Goal: Information Seeking & Learning: Find specific fact

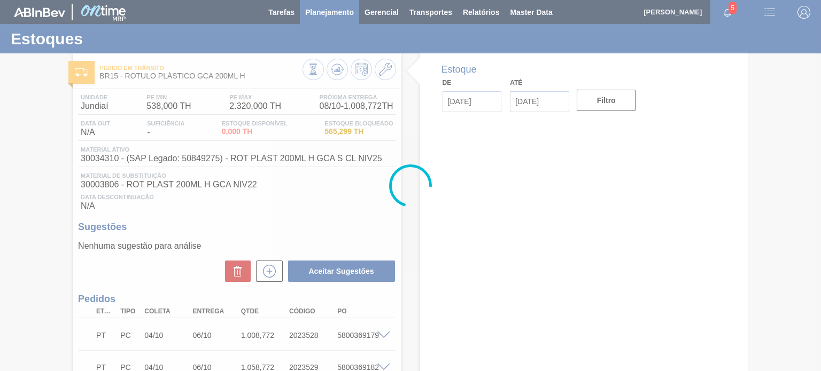
click at [337, 18] on span "Planejamento" at bounding box center [329, 12] width 49 height 13
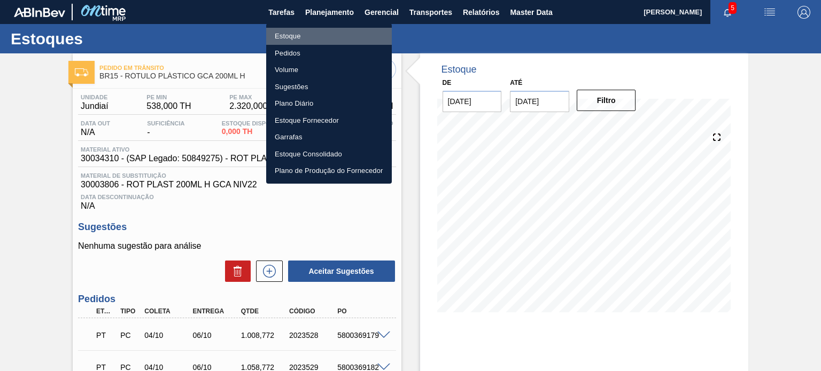
click at [325, 35] on li "Estoque" at bounding box center [329, 36] width 126 height 17
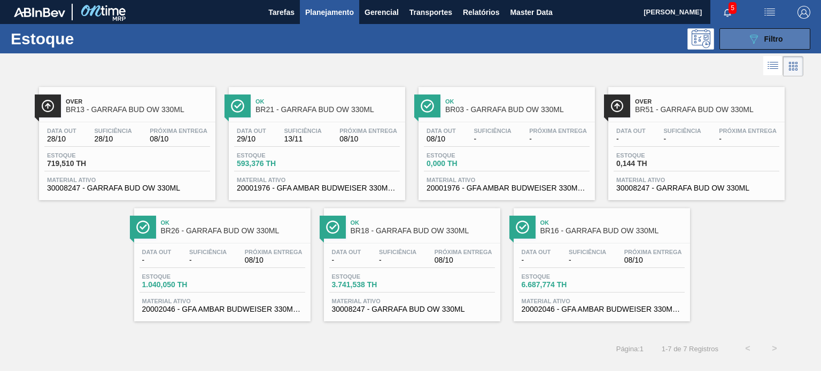
click at [746, 37] on button "089F7B8B-B2A5-4AFE-B5C0-19BA573D28AC Filtro" at bounding box center [764, 38] width 91 height 21
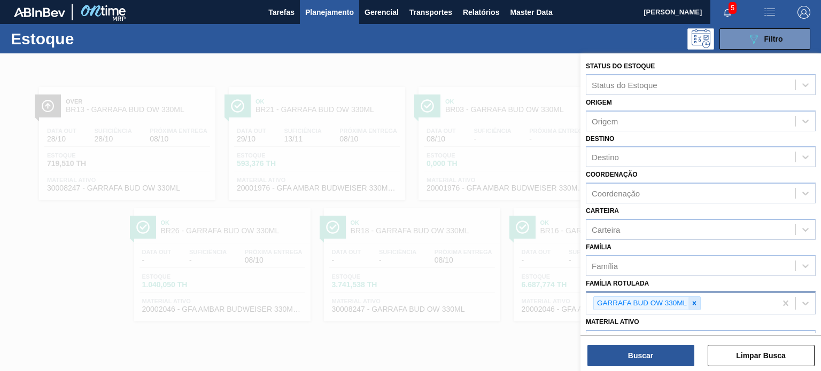
click at [693, 300] on icon at bounding box center [693, 303] width 7 height 7
paste Rotulada "GARRAFA ÂMBAR 1L"
type Rotulada "GARRAFA ÂMBAR 1L"
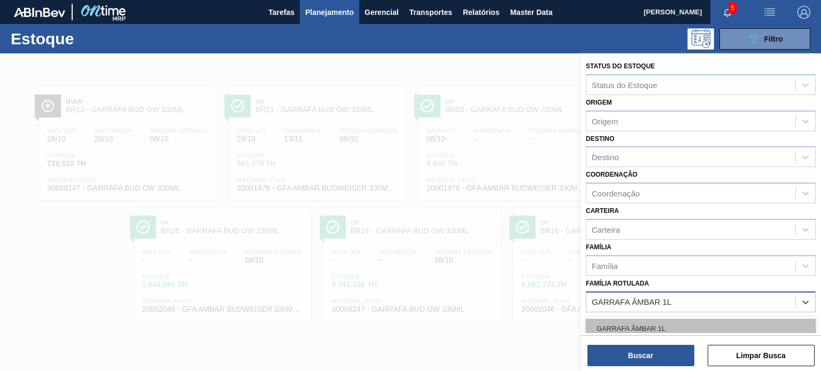
click at [681, 324] on div "GARRAFA ÂMBAR 1L" at bounding box center [701, 329] width 230 height 20
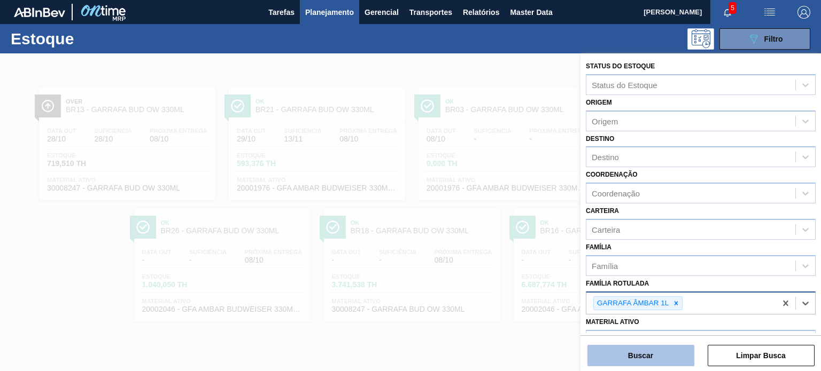
click at [673, 349] on button "Buscar" at bounding box center [640, 355] width 107 height 21
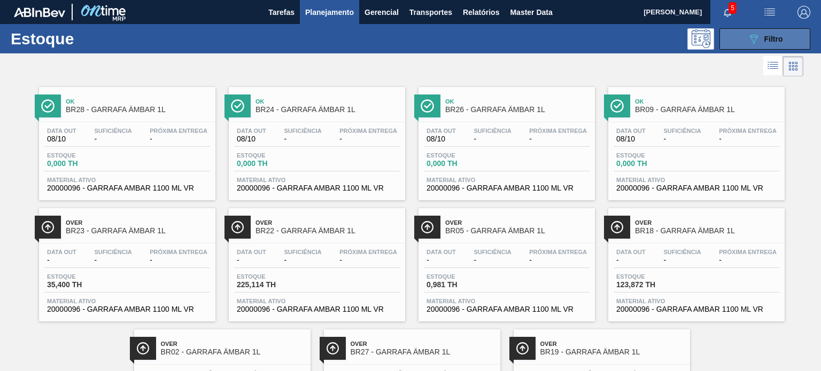
click at [791, 40] on button "089F7B8B-B2A5-4AFE-B5C0-19BA573D28AC Filtro" at bounding box center [764, 38] width 91 height 21
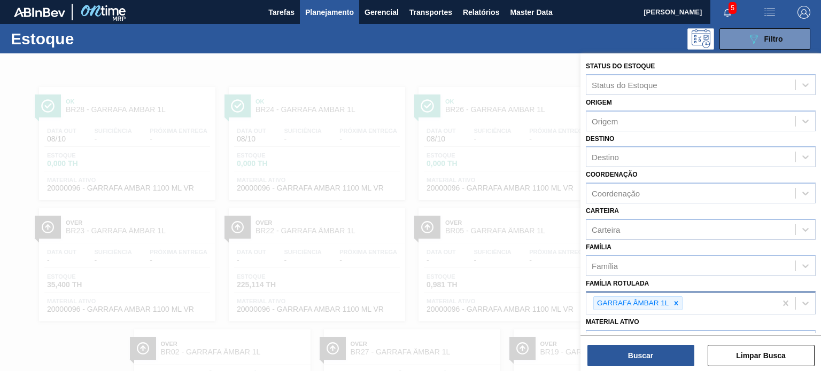
click at [676, 300] on icon at bounding box center [675, 303] width 7 height 7
paste Rotulada "GARRAFA VIDRO CORONA 330ML FLINT"
type Rotulada "GARRAFA VIDRO CORONA 330ML FLINT"
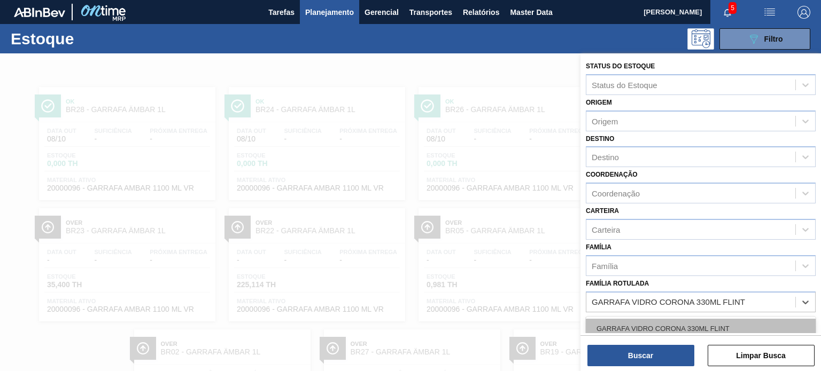
click at [668, 323] on div "GARRAFA VIDRO CORONA 330ML FLINT" at bounding box center [701, 329] width 230 height 20
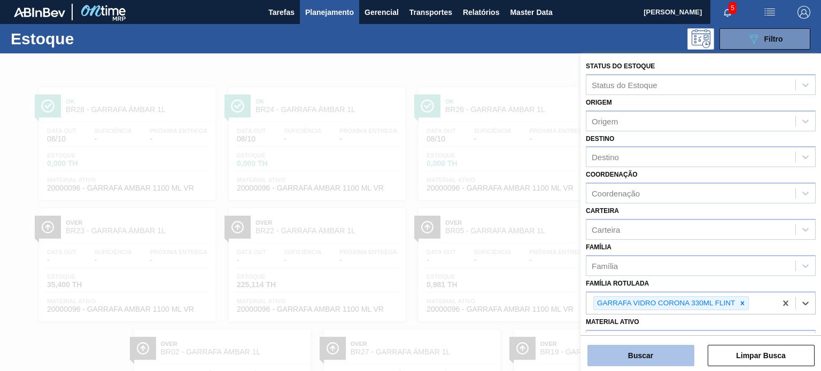
click at [666, 349] on button "Buscar" at bounding box center [640, 355] width 107 height 21
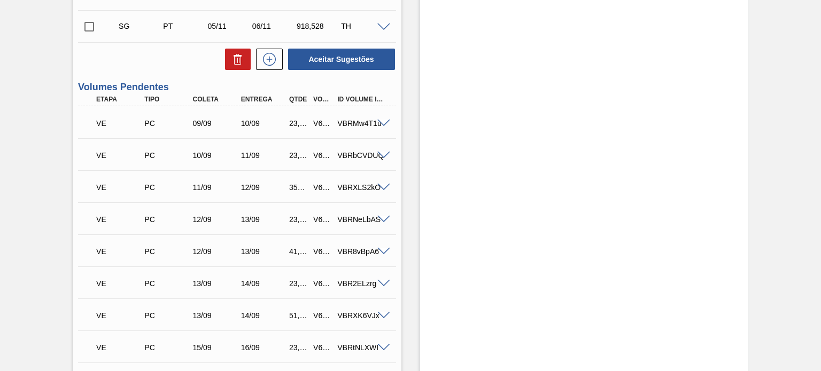
scroll to position [1389, 0]
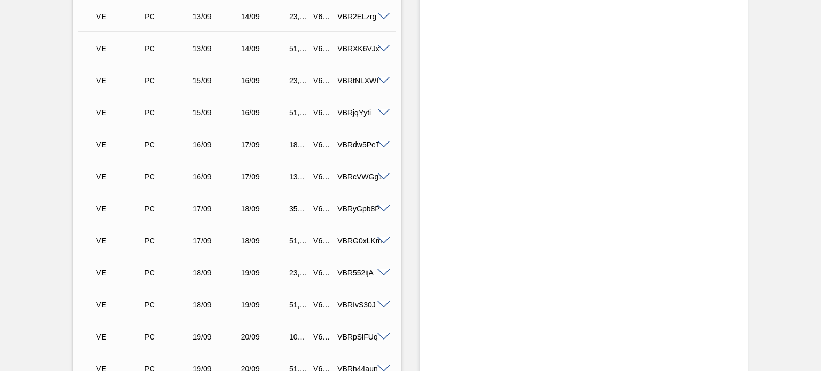
click at [381, 176] on span at bounding box center [383, 177] width 13 height 8
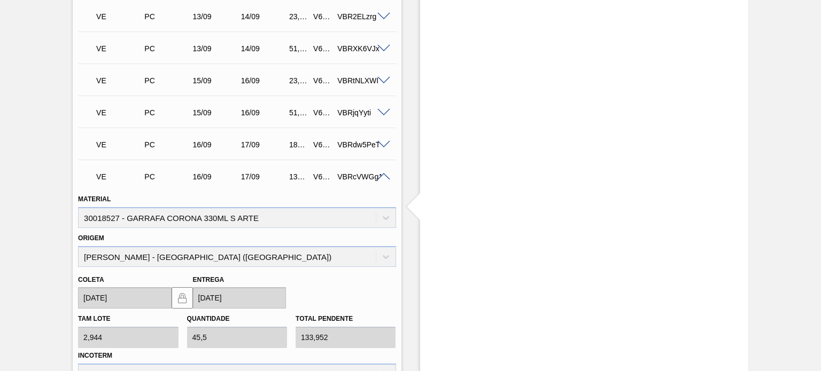
click at [377, 183] on div "VE PC 16/09 17/09 133,952 V621438 VBRcVWGg1" at bounding box center [233, 175] width 289 height 21
click at [379, 176] on span at bounding box center [383, 177] width 13 height 8
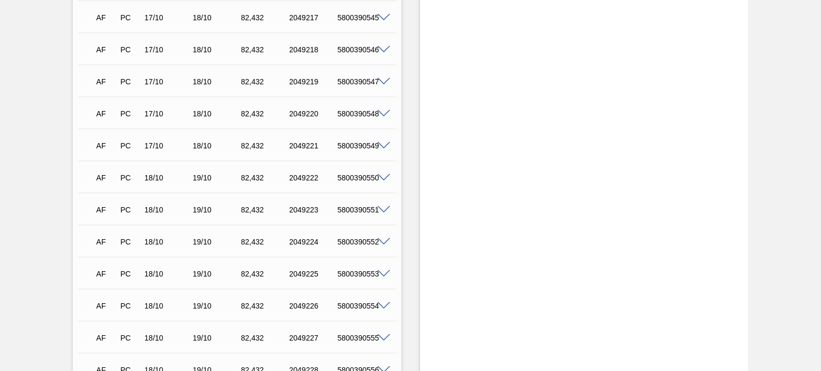
scroll to position [0, 0]
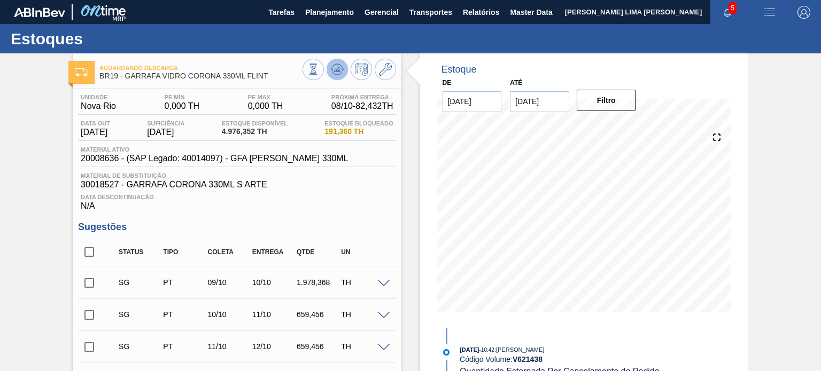
click at [336, 73] on icon at bounding box center [337, 69] width 13 height 13
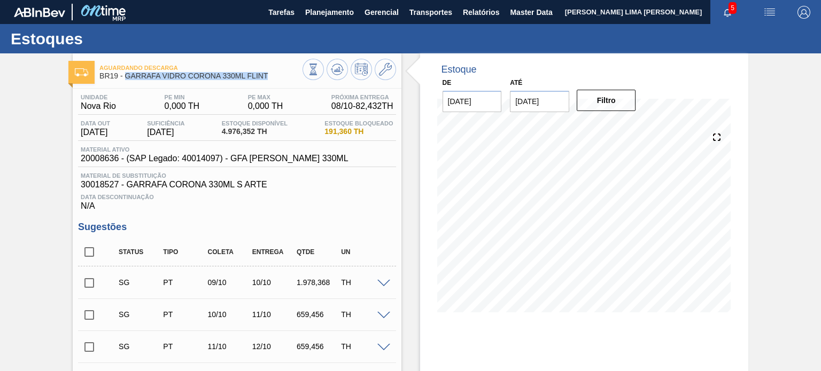
drag, startPoint x: 251, startPoint y: 77, endPoint x: 127, endPoint y: 84, distance: 124.1
click at [127, 84] on div "Aguardando Descarga BR19 - GARRAFA VIDRO CORONA 330ML FLINT" at bounding box center [200, 72] width 202 height 24
copy span "GARRAFA VIDRO CORONA 330ML FLINT"
click at [202, 77] on span "BR19 - GARRAFA VIDRO CORONA 330ML FLINT" at bounding box center [200, 76] width 202 height 8
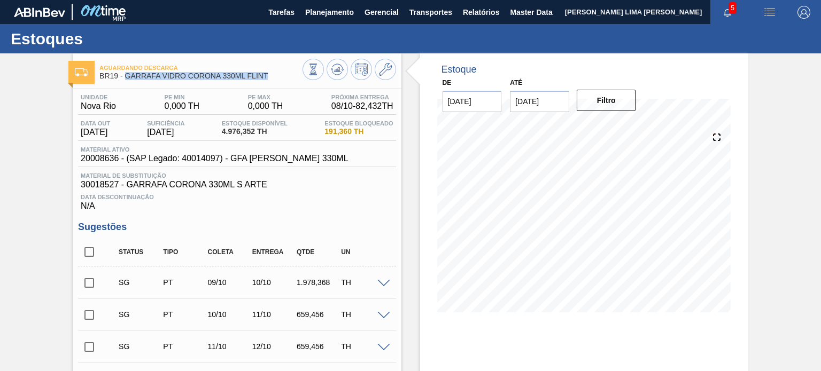
click at [202, 77] on span "BR19 - GARRAFA VIDRO CORONA 330ML FLINT" at bounding box center [200, 76] width 202 height 8
click at [118, 152] on span "Material ativo" at bounding box center [214, 149] width 267 height 6
click at [112, 158] on span "20008636 - (SAP Legado: 40014097) - GFA FLINT CORONA 330ML" at bounding box center [214, 159] width 267 height 10
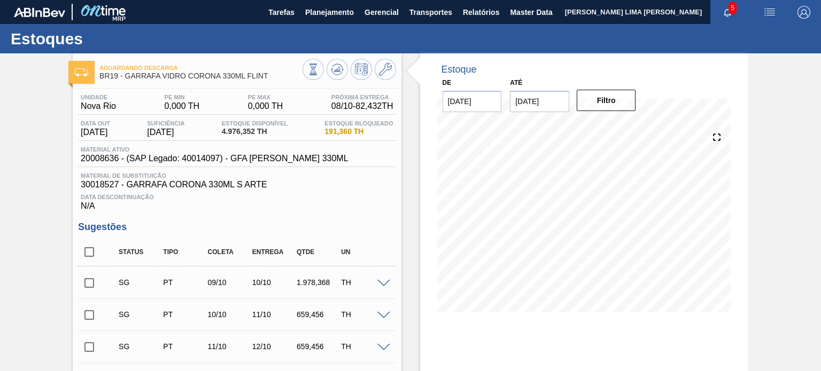
drag, startPoint x: 112, startPoint y: 158, endPoint x: 180, endPoint y: 138, distance: 71.3
click at [112, 158] on span "20008636 - (SAP Legado: 40014097) - GFA FLINT CORONA 330ML" at bounding box center [214, 159] width 267 height 10
copy span "20008636"
